Goal: Task Accomplishment & Management: Use online tool/utility

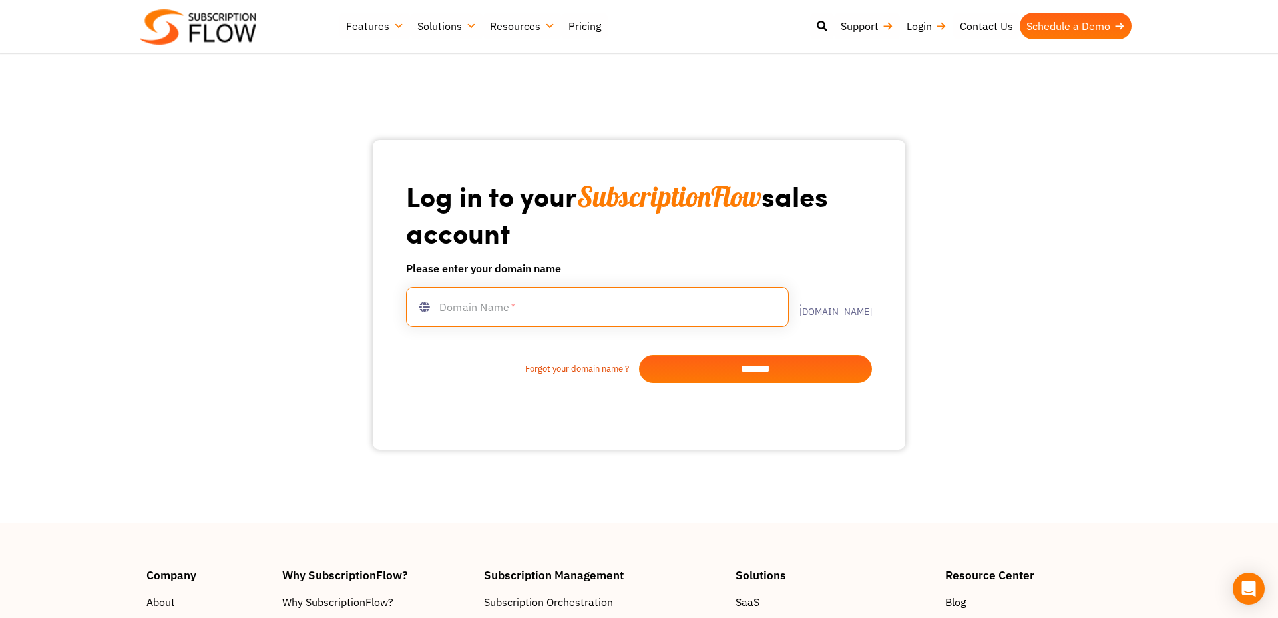
click at [465, 310] on input "text" at bounding box center [597, 307] width 383 height 40
type input "**********"
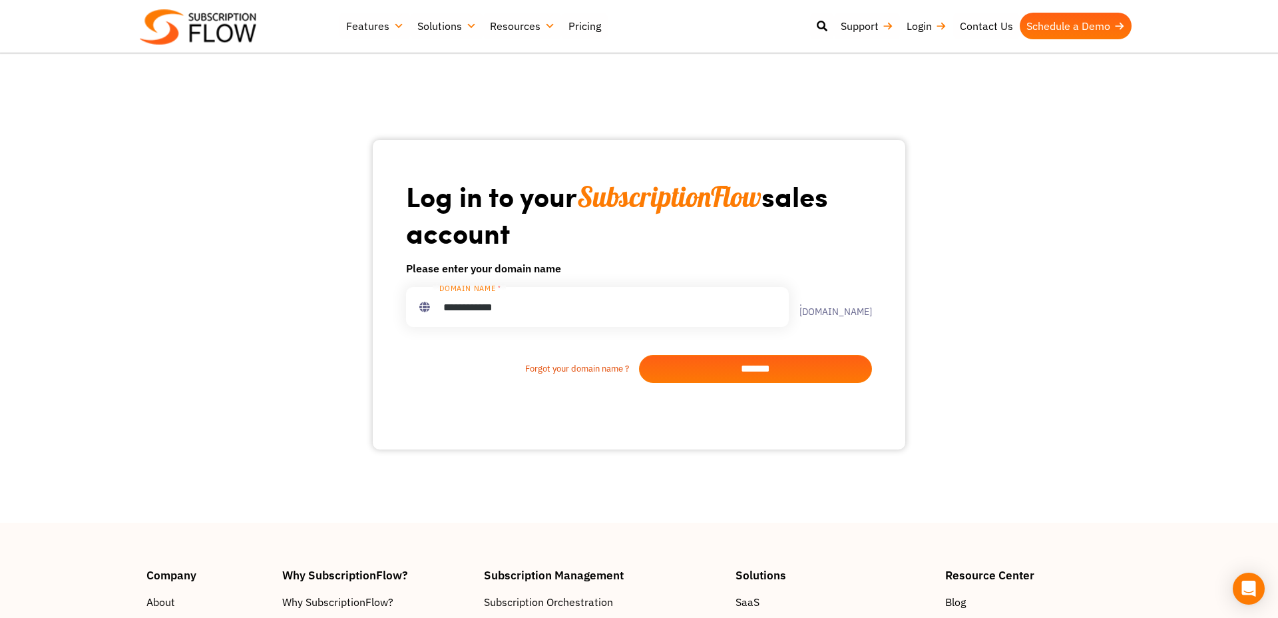
click at [714, 366] on input "*******" at bounding box center [755, 369] width 233 height 28
